Goal: Task Accomplishment & Management: Use online tool/utility

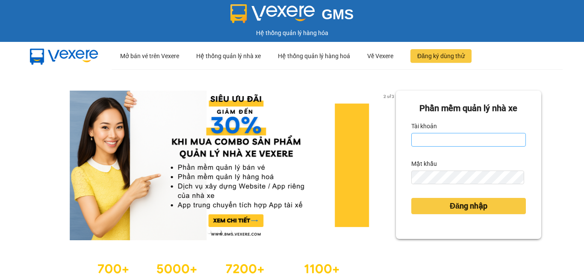
type input "duy.caolam"
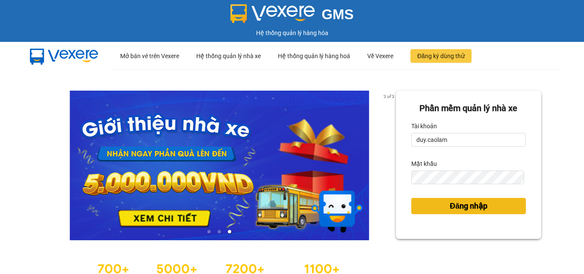
click at [467, 209] on span "Đăng nhập" at bounding box center [469, 206] width 38 height 12
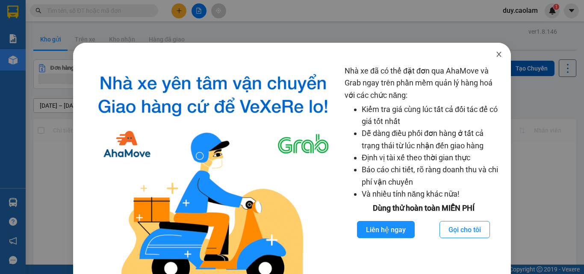
click at [496, 53] on icon "close" at bounding box center [499, 54] width 7 height 7
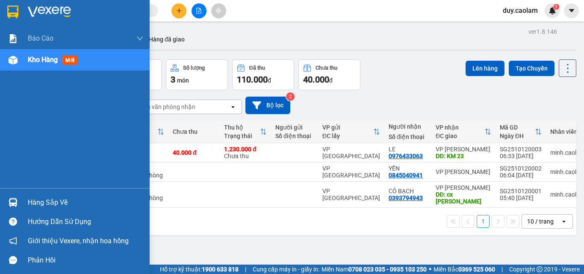
click at [55, 63] on span "Kho hàng" at bounding box center [43, 60] width 30 height 8
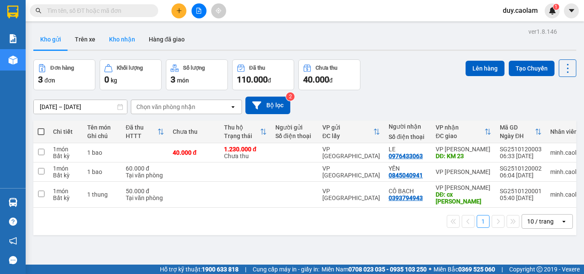
click at [119, 44] on button "Kho nhận" at bounding box center [122, 39] width 40 height 21
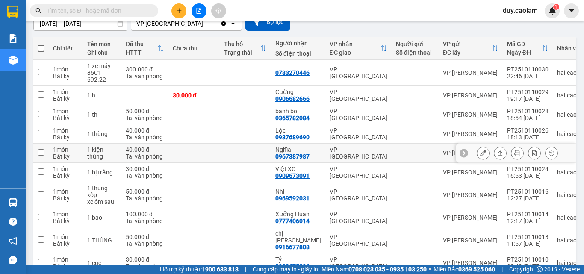
scroll to position [86, 0]
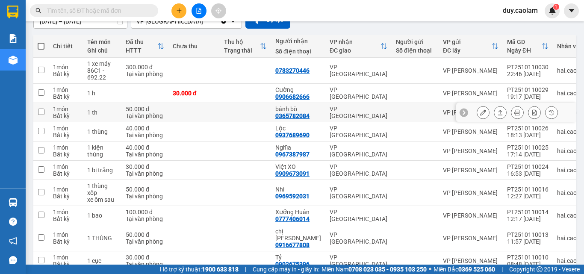
click at [480, 112] on icon at bounding box center [483, 112] width 6 height 6
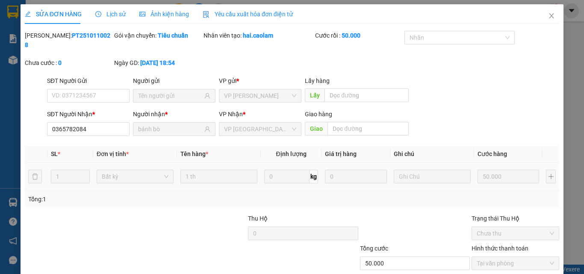
type input "0365782084"
type input "bánh bò"
type input "50.000"
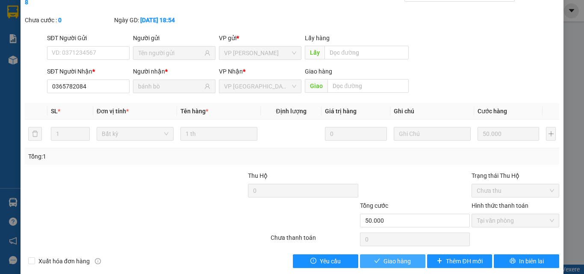
drag, startPoint x: 402, startPoint y: 254, endPoint x: 417, endPoint y: 220, distance: 36.9
click at [402, 257] on span "Giao hàng" at bounding box center [397, 261] width 27 height 9
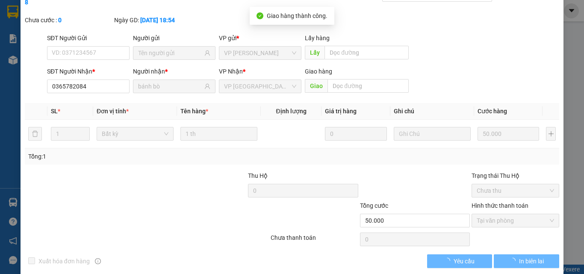
scroll to position [0, 0]
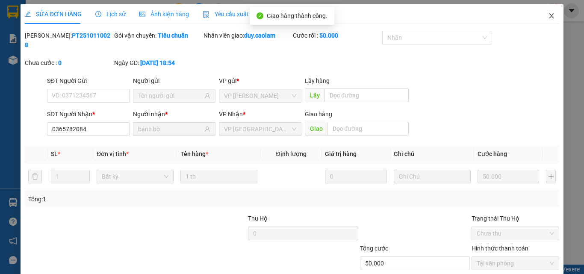
click at [548, 15] on icon "close" at bounding box center [551, 15] width 7 height 7
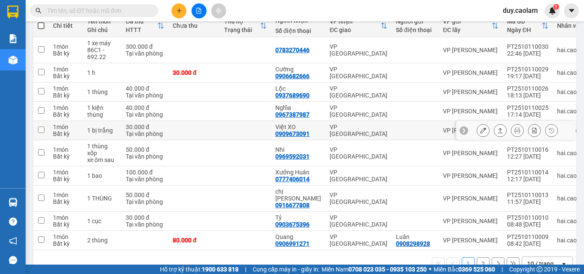
scroll to position [123, 0]
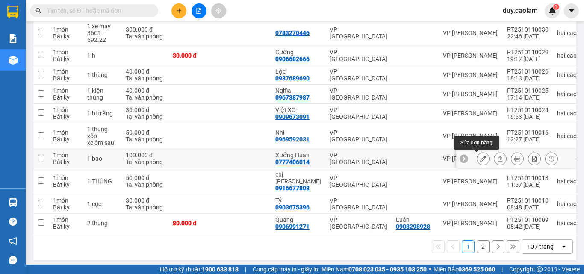
click at [480, 156] on icon at bounding box center [483, 159] width 6 height 6
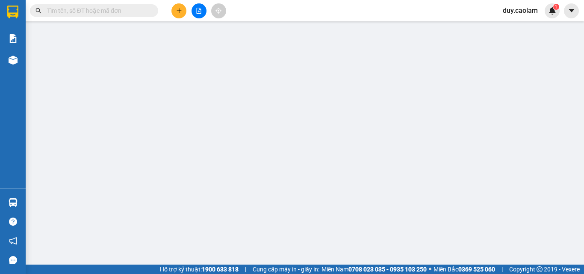
type input "0777406014"
type input "Xưởng Huân"
type input "100.000"
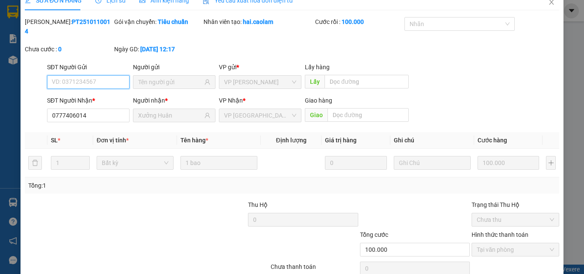
scroll to position [44, 0]
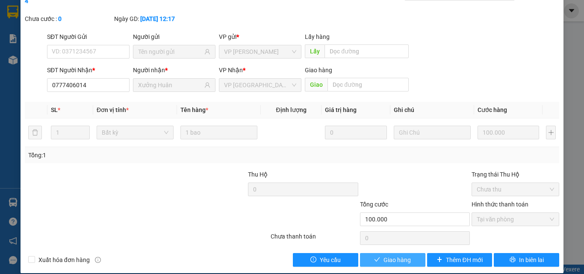
click at [396, 255] on span "Giao hàng" at bounding box center [397, 259] width 27 height 9
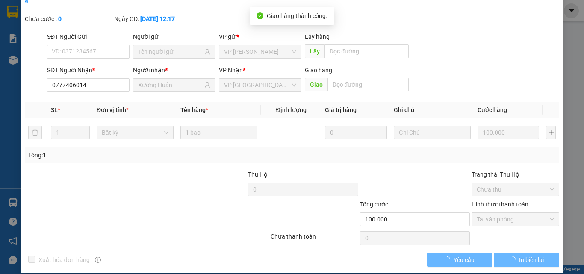
scroll to position [0, 0]
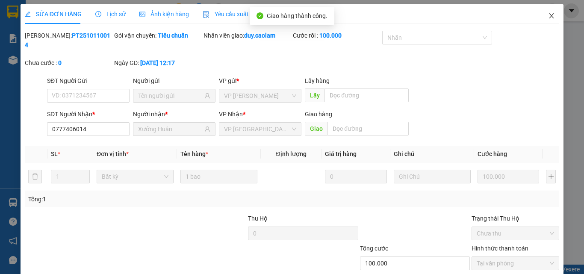
click at [548, 15] on icon "close" at bounding box center [551, 15] width 7 height 7
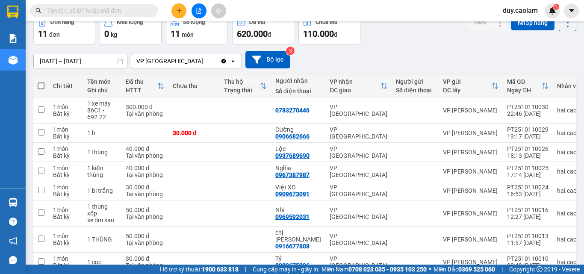
scroll to position [123, 0]
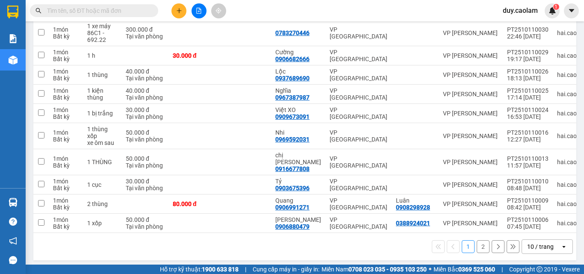
click at [477, 245] on button "2" at bounding box center [483, 246] width 13 height 13
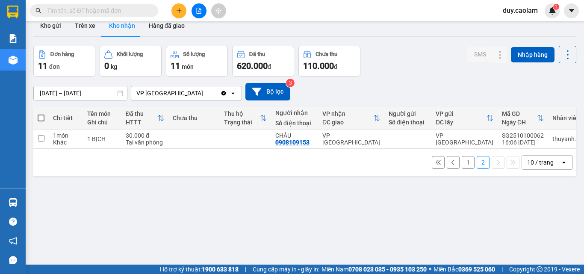
scroll to position [0, 0]
